Goal: Navigation & Orientation: Find specific page/section

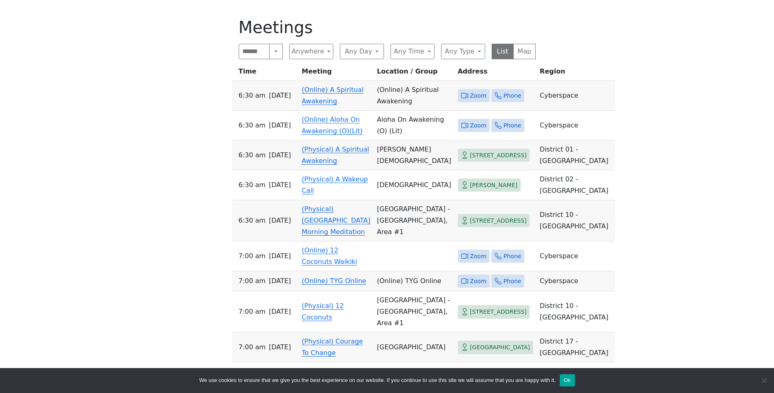
scroll to position [438, 0]
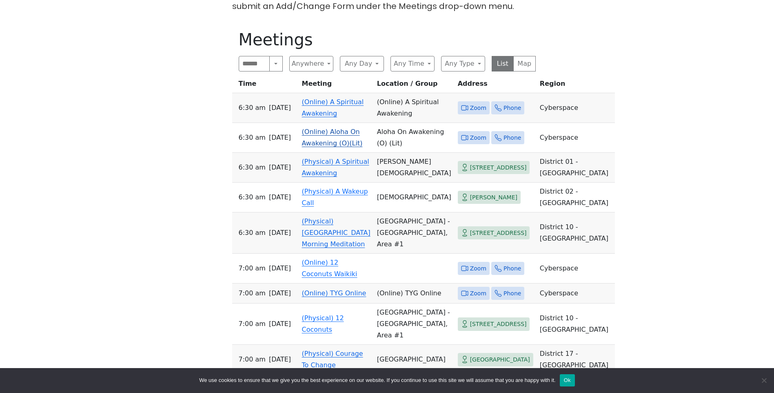
click at [332, 147] on link "(Online) Aloha On Awakening (O)(Lit)" at bounding box center [332, 137] width 61 height 19
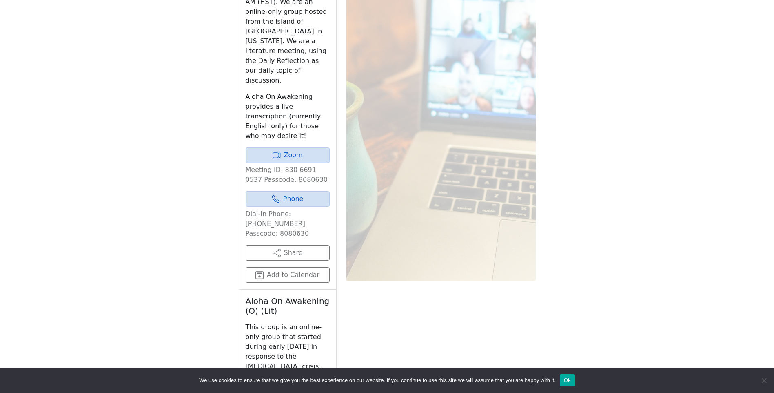
scroll to position [656, 0]
click at [281, 147] on link "Zoom" at bounding box center [288, 155] width 84 height 16
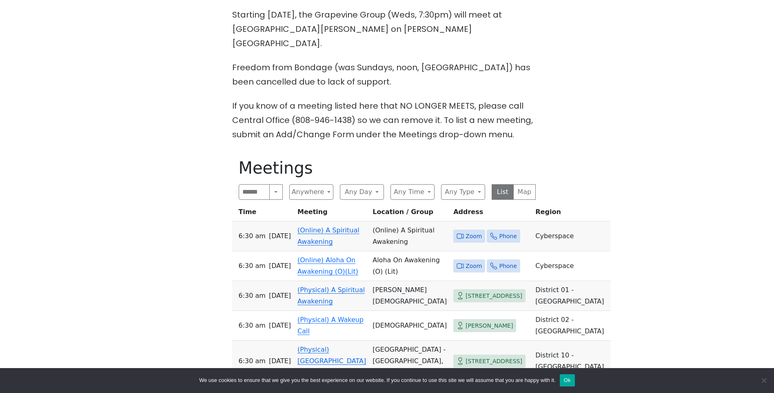
scroll to position [310, 0]
click at [466, 260] on span "Zoom" at bounding box center [474, 265] width 16 height 10
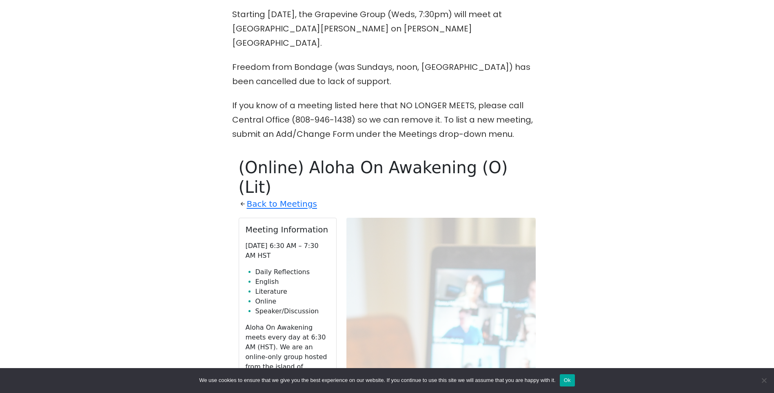
scroll to position [447, 0]
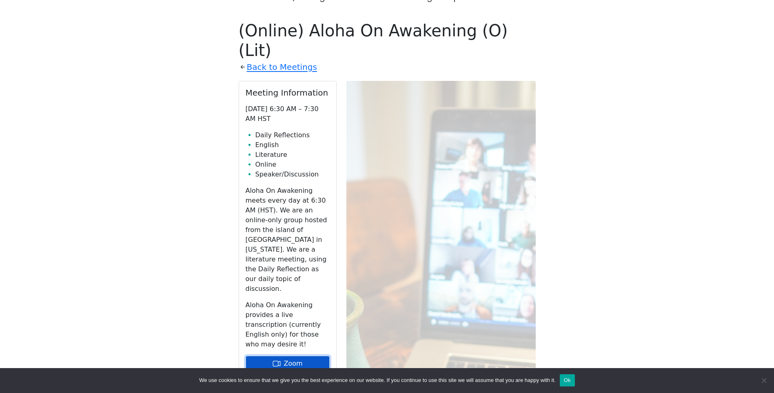
click at [323, 356] on link "Zoom" at bounding box center [288, 364] width 84 height 16
